Goal: Transaction & Acquisition: Subscribe to service/newsletter

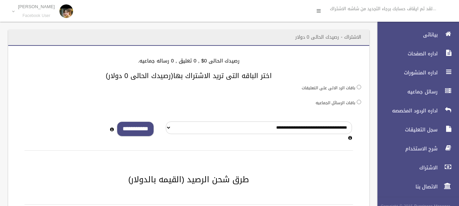
click at [138, 128] on input "**********" at bounding box center [135, 129] width 37 height 15
type input "*"
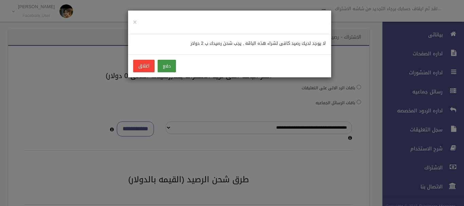
click at [169, 71] on button "دفع" at bounding box center [167, 66] width 18 height 13
